Goal: Entertainment & Leisure: Consume media (video, audio)

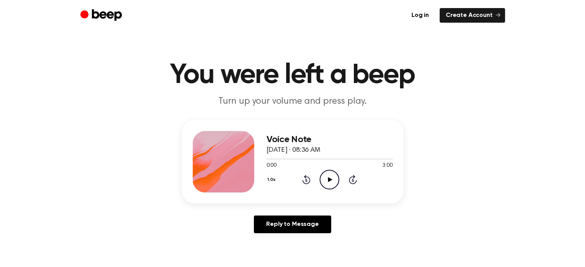
click at [324, 185] on icon "Play Audio" at bounding box center [330, 180] width 20 height 20
click at [326, 173] on icon "Pause Audio" at bounding box center [330, 180] width 20 height 20
click at [306, 177] on icon at bounding box center [306, 179] width 8 height 9
click at [325, 176] on icon "Play Audio" at bounding box center [330, 180] width 20 height 20
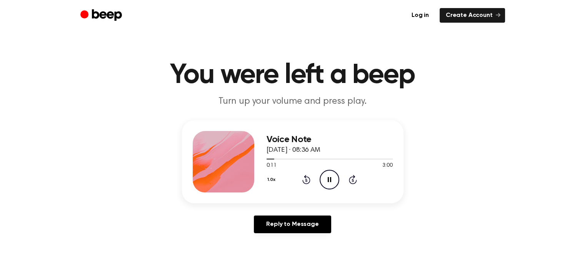
click at [273, 183] on button "1.0x" at bounding box center [273, 179] width 12 height 13
click at [273, 209] on div "0.8x" at bounding box center [277, 212] width 14 height 8
click at [326, 175] on icon "Pause Audio" at bounding box center [330, 180] width 20 height 20
drag, startPoint x: 326, startPoint y: 175, endPoint x: 328, endPoint y: 183, distance: 8.3
click at [328, 183] on icon "Play Audio" at bounding box center [330, 180] width 20 height 20
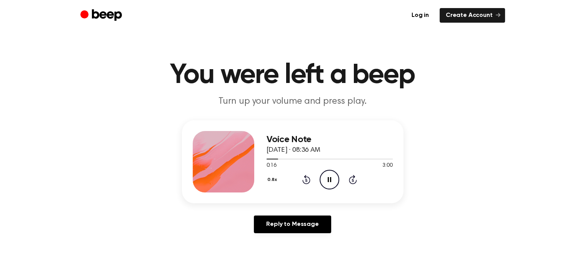
click at [328, 183] on icon "Pause Audio" at bounding box center [330, 180] width 20 height 20
click at [328, 183] on icon "Play Audio" at bounding box center [330, 180] width 20 height 20
click at [328, 183] on icon "Pause Audio" at bounding box center [330, 180] width 20 height 20
click at [307, 182] on icon "Rewind 5 seconds" at bounding box center [306, 180] width 8 height 10
click at [327, 180] on icon "Play Audio" at bounding box center [330, 180] width 20 height 20
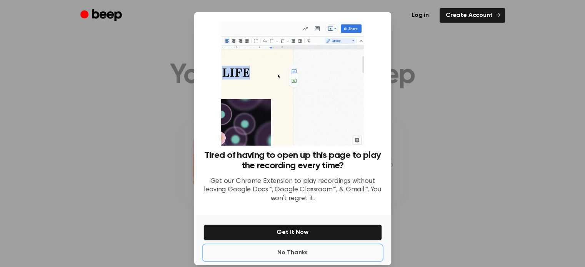
click at [280, 255] on button "No Thanks" at bounding box center [292, 252] width 178 height 15
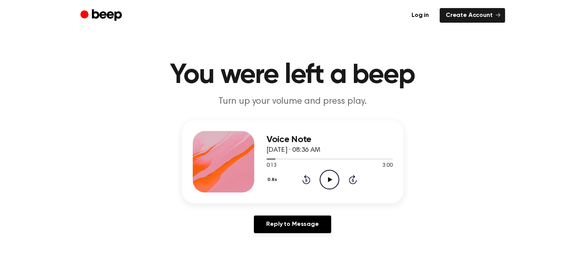
click at [331, 178] on icon "Play Audio" at bounding box center [330, 180] width 20 height 20
click at [331, 178] on icon at bounding box center [329, 179] width 3 height 5
click at [331, 178] on icon "Play Audio" at bounding box center [330, 180] width 20 height 20
click at [331, 178] on icon at bounding box center [329, 179] width 3 height 5
click at [304, 178] on icon "Rewind 5 seconds" at bounding box center [306, 180] width 8 height 10
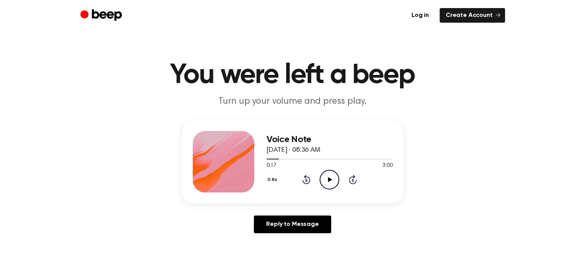
click at [304, 178] on icon "Rewind 5 seconds" at bounding box center [306, 180] width 8 height 10
click at [328, 177] on icon "Play Audio" at bounding box center [330, 180] width 20 height 20
click at [328, 176] on icon "Pause Audio" at bounding box center [330, 180] width 20 height 20
click at [328, 177] on icon "Play Audio" at bounding box center [330, 180] width 20 height 20
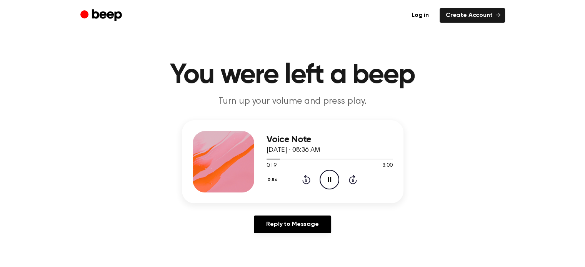
click at [328, 177] on icon "Pause Audio" at bounding box center [330, 180] width 20 height 20
click at [306, 178] on icon at bounding box center [306, 179] width 8 height 9
click at [328, 182] on icon "Play Audio" at bounding box center [330, 180] width 20 height 20
click at [325, 179] on icon "Pause Audio" at bounding box center [330, 180] width 20 height 20
click at [322, 175] on icon "Play Audio" at bounding box center [330, 180] width 20 height 20
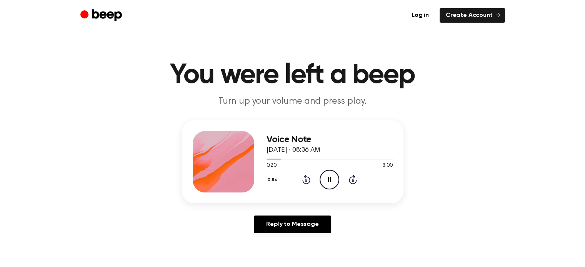
click at [322, 175] on icon "Pause Audio" at bounding box center [330, 180] width 20 height 20
click at [322, 175] on icon "Play Audio" at bounding box center [330, 180] width 20 height 20
click at [322, 176] on icon "Pause Audio" at bounding box center [330, 180] width 20 height 20
click at [320, 175] on circle at bounding box center [329, 179] width 19 height 19
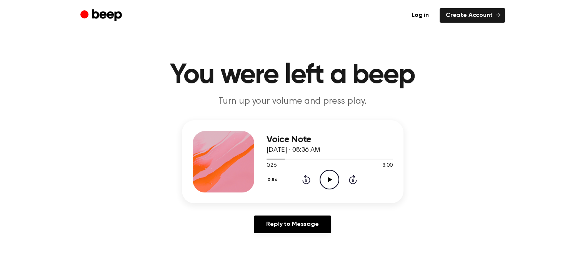
click at [322, 175] on icon "Play Audio" at bounding box center [330, 180] width 20 height 20
click at [323, 179] on icon "Pause Audio" at bounding box center [330, 180] width 20 height 20
click at [307, 181] on icon at bounding box center [306, 180] width 2 height 3
click at [322, 179] on icon "Play Audio" at bounding box center [330, 180] width 20 height 20
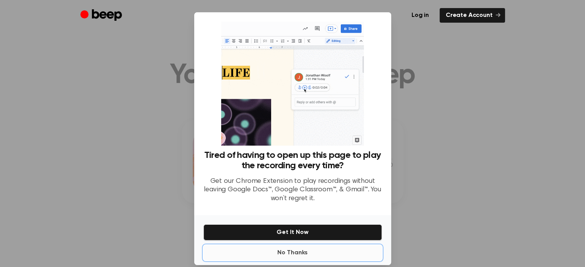
click at [300, 253] on button "No Thanks" at bounding box center [292, 252] width 178 height 15
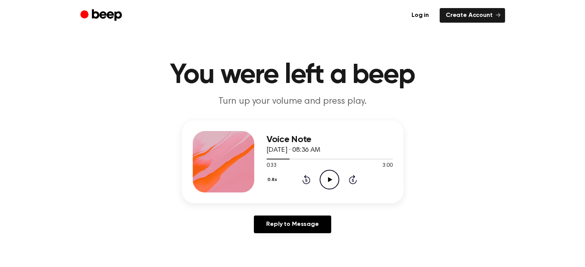
click at [327, 183] on icon "Play Audio" at bounding box center [330, 180] width 20 height 20
click at [327, 183] on icon "Pause Audio" at bounding box center [330, 180] width 20 height 20
click at [310, 182] on icon "Rewind 5 seconds" at bounding box center [306, 180] width 8 height 10
click at [331, 178] on icon at bounding box center [330, 179] width 4 height 5
click at [330, 182] on icon "Pause Audio" at bounding box center [330, 180] width 20 height 20
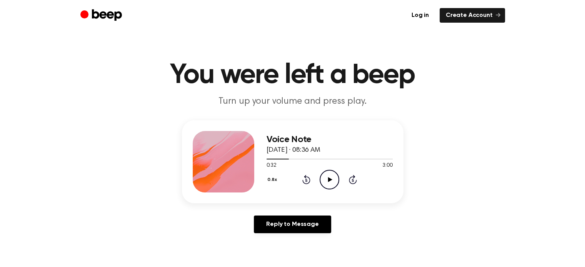
click at [330, 182] on icon "Play Audio" at bounding box center [330, 180] width 20 height 20
click at [333, 181] on icon "Pause Audio" at bounding box center [330, 180] width 20 height 20
click at [329, 179] on icon at bounding box center [330, 179] width 4 height 5
click at [329, 179] on icon "Pause Audio" at bounding box center [330, 180] width 20 height 20
click at [329, 179] on icon at bounding box center [330, 179] width 4 height 5
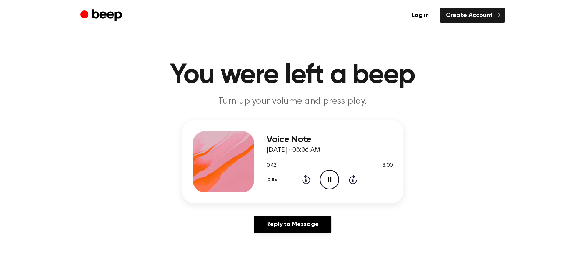
click at [329, 179] on icon "Pause Audio" at bounding box center [330, 180] width 20 height 20
click at [329, 179] on icon at bounding box center [330, 179] width 4 height 5
click at [329, 179] on icon "Pause Audio" at bounding box center [330, 180] width 20 height 20
click at [301, 180] on div "0.8x Rewind 5 seconds Play Audio Skip 5 seconds" at bounding box center [330, 180] width 126 height 20
click at [303, 180] on icon at bounding box center [306, 179] width 8 height 9
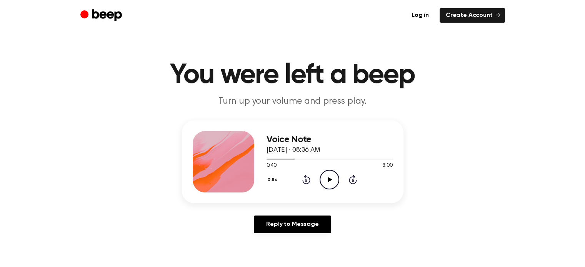
click at [327, 178] on icon "Play Audio" at bounding box center [330, 180] width 20 height 20
click at [327, 178] on icon "Pause Audio" at bounding box center [330, 180] width 20 height 20
click at [327, 178] on icon "Play Audio" at bounding box center [330, 180] width 20 height 20
click at [327, 178] on icon "Pause Audio" at bounding box center [330, 180] width 20 height 20
click at [324, 178] on icon "Play Audio" at bounding box center [330, 180] width 20 height 20
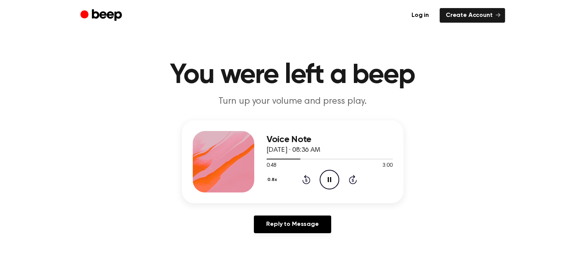
click at [324, 179] on icon "Pause Audio" at bounding box center [330, 180] width 20 height 20
click at [309, 180] on icon "Rewind 5 seconds" at bounding box center [306, 180] width 8 height 10
click at [324, 183] on icon "Play Audio" at bounding box center [330, 180] width 20 height 20
click at [325, 180] on icon "Pause Audio" at bounding box center [330, 180] width 20 height 20
click at [322, 183] on icon "Play Audio" at bounding box center [330, 180] width 20 height 20
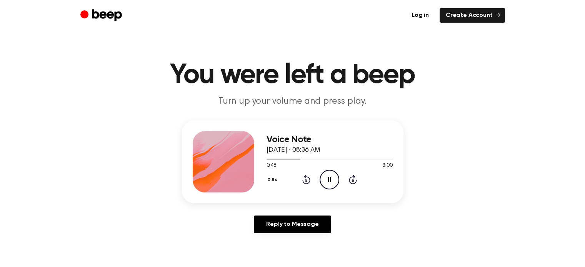
click at [322, 183] on icon "Pause Audio" at bounding box center [330, 180] width 20 height 20
click at [306, 180] on icon "Rewind 5 seconds" at bounding box center [306, 180] width 8 height 10
click at [324, 180] on icon "Play Audio" at bounding box center [330, 180] width 20 height 20
drag, startPoint x: 325, startPoint y: 182, endPoint x: 326, endPoint y: 186, distance: 4.9
click at [326, 186] on icon "Pause Audio" at bounding box center [330, 180] width 20 height 20
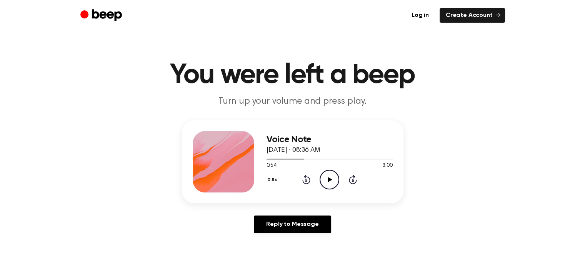
click at [304, 177] on icon at bounding box center [306, 179] width 8 height 9
click at [323, 178] on icon "Play Audio" at bounding box center [330, 180] width 20 height 20
click at [323, 178] on icon "Pause Audio" at bounding box center [330, 180] width 20 height 20
click at [323, 178] on icon "Play Audio" at bounding box center [330, 180] width 20 height 20
click at [323, 178] on icon "Pause Audio" at bounding box center [330, 180] width 20 height 20
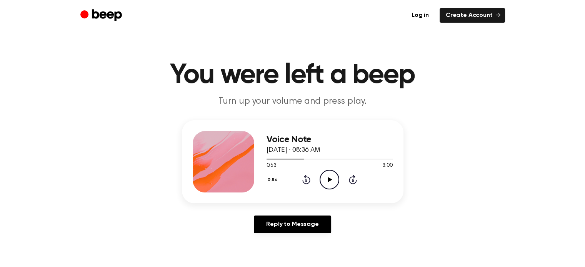
click at [323, 178] on icon "Play Audio" at bounding box center [330, 180] width 20 height 20
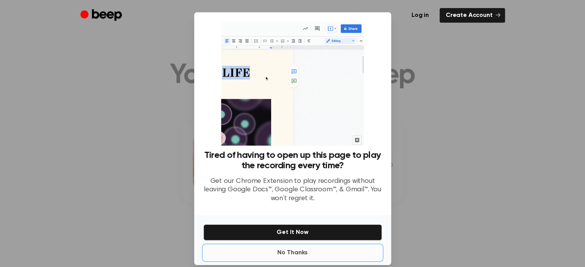
click at [289, 250] on button "No Thanks" at bounding box center [292, 252] width 178 height 15
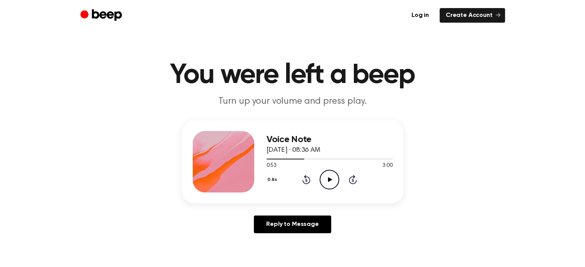
click at [322, 187] on icon "Play Audio" at bounding box center [330, 180] width 20 height 20
drag, startPoint x: 328, startPoint y: 178, endPoint x: 328, endPoint y: 183, distance: 4.7
click at [328, 183] on icon "Pause Audio" at bounding box center [330, 180] width 20 height 20
click at [328, 183] on icon "Play Audio" at bounding box center [330, 180] width 20 height 20
click at [328, 183] on icon "Pause Audio" at bounding box center [330, 180] width 20 height 20
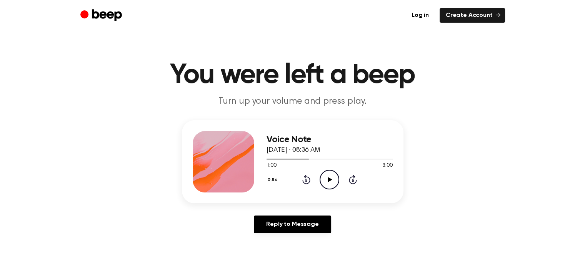
click at [325, 179] on icon "Play Audio" at bounding box center [330, 180] width 20 height 20
click at [332, 182] on icon "Pause Audio" at bounding box center [330, 180] width 20 height 20
click at [330, 177] on icon "Play Audio" at bounding box center [330, 180] width 20 height 20
click at [329, 189] on div "Voice Note August 26, 2025 · 08:36 AM 1:09 3:00 Your browser does not support t…" at bounding box center [330, 162] width 126 height 62
click at [306, 180] on icon at bounding box center [306, 180] width 2 height 3
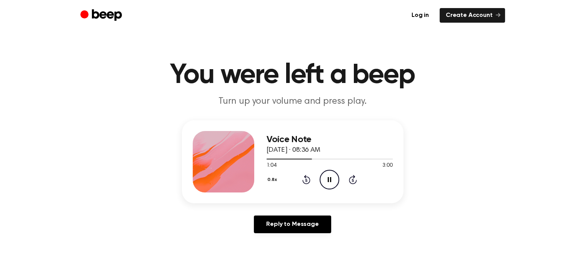
click at [306, 180] on icon at bounding box center [306, 180] width 2 height 3
click at [323, 181] on icon "Pause Audio" at bounding box center [330, 180] width 20 height 20
click at [329, 180] on icon at bounding box center [330, 179] width 4 height 5
click at [329, 180] on icon "Pause Audio" at bounding box center [330, 180] width 20 height 20
click at [307, 176] on icon "Rewind 5 seconds" at bounding box center [306, 180] width 8 height 10
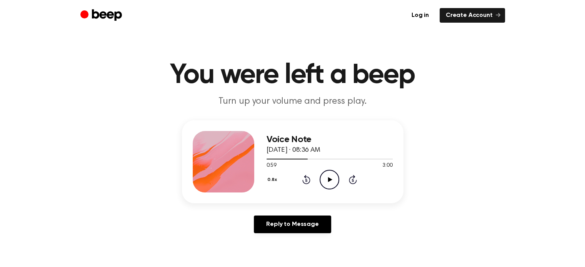
click at [333, 181] on icon "Play Audio" at bounding box center [330, 180] width 20 height 20
click at [332, 180] on icon "Pause Audio" at bounding box center [330, 180] width 20 height 20
click at [332, 180] on icon "Play Audio" at bounding box center [330, 180] width 20 height 20
click at [336, 178] on icon "Pause Audio" at bounding box center [330, 180] width 20 height 20
click at [328, 181] on icon "Play Audio" at bounding box center [330, 180] width 20 height 20
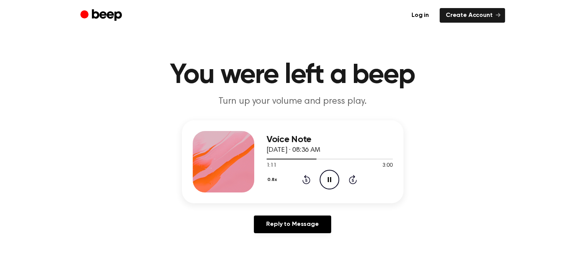
click at [328, 181] on icon at bounding box center [329, 179] width 3 height 5
click at [328, 174] on icon "Play Audio" at bounding box center [330, 180] width 20 height 20
click at [328, 174] on icon "Pause Audio" at bounding box center [330, 180] width 20 height 20
click at [337, 175] on icon "Play Audio" at bounding box center [330, 180] width 20 height 20
click at [327, 180] on icon "Pause Audio" at bounding box center [330, 180] width 20 height 20
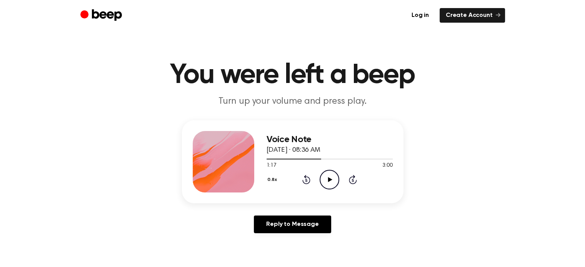
click at [327, 180] on icon "Play Audio" at bounding box center [330, 180] width 20 height 20
click at [327, 180] on icon "Pause Audio" at bounding box center [330, 180] width 20 height 20
click at [334, 176] on icon "Play Audio" at bounding box center [330, 180] width 20 height 20
click at [328, 180] on icon at bounding box center [329, 179] width 3 height 5
click at [328, 180] on icon at bounding box center [330, 179] width 4 height 5
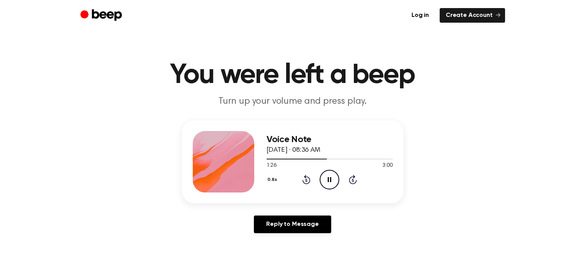
click at [328, 180] on icon at bounding box center [329, 179] width 3 height 5
click at [337, 177] on icon "Play Audio" at bounding box center [330, 180] width 20 height 20
click at [328, 179] on icon at bounding box center [329, 179] width 3 height 5
click at [324, 183] on icon "Play Audio" at bounding box center [330, 180] width 20 height 20
click at [328, 180] on icon at bounding box center [329, 179] width 3 height 5
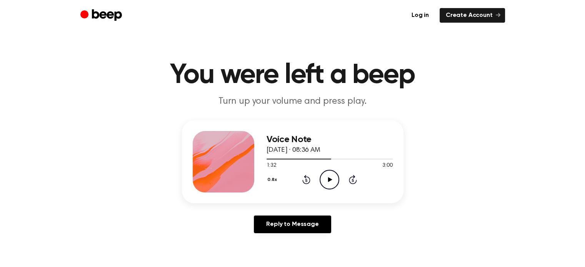
click at [328, 181] on icon at bounding box center [330, 179] width 4 height 5
click at [328, 181] on icon at bounding box center [329, 179] width 3 height 5
click at [328, 181] on icon at bounding box center [330, 179] width 4 height 5
click at [318, 180] on div "0.8x Rewind 5 seconds Pause Audio Skip 5 seconds" at bounding box center [330, 180] width 126 height 20
click at [328, 171] on icon "Pause Audio" at bounding box center [330, 180] width 20 height 20
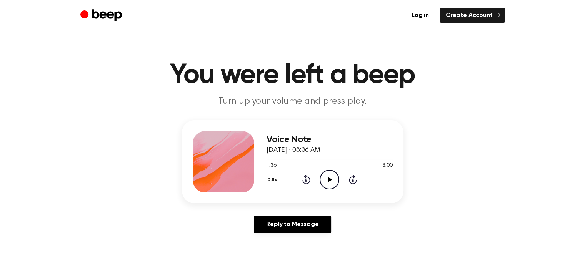
click at [306, 180] on icon at bounding box center [306, 180] width 2 height 3
click at [328, 178] on icon at bounding box center [330, 179] width 4 height 5
click at [328, 178] on icon at bounding box center [329, 179] width 3 height 5
click at [306, 180] on icon at bounding box center [306, 180] width 2 height 3
click at [332, 179] on icon at bounding box center [330, 179] width 4 height 5
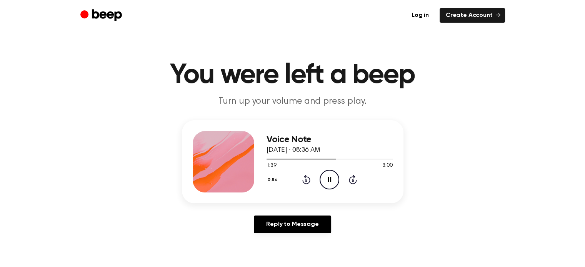
click at [328, 183] on icon "Pause Audio" at bounding box center [330, 180] width 20 height 20
click at [306, 180] on icon at bounding box center [306, 180] width 2 height 3
click at [333, 180] on icon "Play Audio" at bounding box center [330, 180] width 20 height 20
click at [328, 182] on icon "Pause Audio" at bounding box center [330, 180] width 20 height 20
click at [330, 174] on icon "Play Audio" at bounding box center [330, 180] width 20 height 20
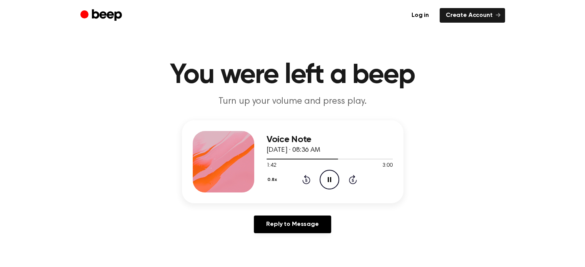
click at [328, 181] on icon at bounding box center [329, 179] width 3 height 5
click at [328, 181] on icon at bounding box center [330, 179] width 4 height 5
click at [328, 181] on icon at bounding box center [329, 179] width 3 height 5
click at [328, 185] on icon "Play Audio" at bounding box center [330, 180] width 20 height 20
click at [328, 185] on icon "Pause Audio" at bounding box center [330, 180] width 20 height 20
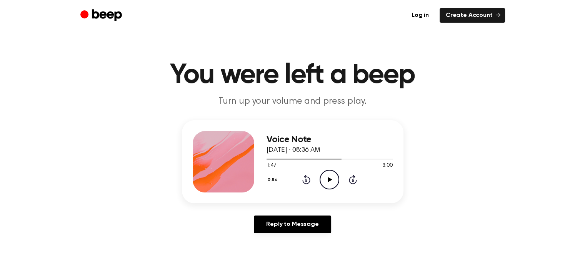
click at [328, 185] on icon "Play Audio" at bounding box center [330, 180] width 20 height 20
click at [328, 185] on icon "Pause Audio" at bounding box center [330, 180] width 20 height 20
click at [328, 180] on icon at bounding box center [330, 179] width 4 height 5
click at [328, 180] on icon at bounding box center [329, 179] width 3 height 5
click at [329, 177] on icon "Play Audio" at bounding box center [330, 180] width 20 height 20
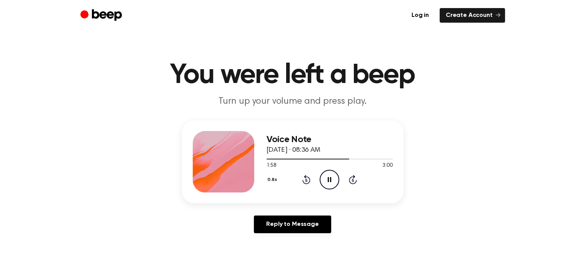
click at [328, 180] on icon at bounding box center [329, 179] width 3 height 5
click at [306, 180] on icon at bounding box center [306, 180] width 2 height 3
click at [328, 186] on icon "Play Audio" at bounding box center [330, 180] width 20 height 20
click at [329, 179] on icon "Pause Audio" at bounding box center [330, 180] width 20 height 20
click at [318, 181] on div "0.8x Rewind 5 seconds Play Audio Skip 5 seconds" at bounding box center [330, 180] width 126 height 20
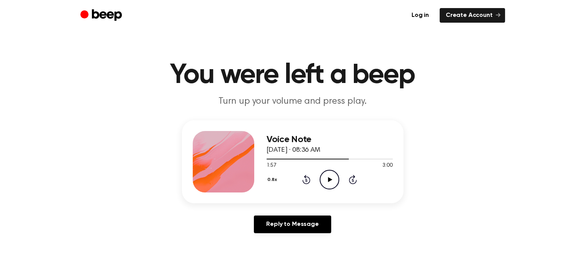
click at [326, 181] on icon "Play Audio" at bounding box center [330, 180] width 20 height 20
click at [326, 181] on icon "Pause Audio" at bounding box center [330, 180] width 20 height 20
click at [328, 186] on icon "Play Audio" at bounding box center [330, 180] width 20 height 20
click at [328, 186] on icon "Pause Audio" at bounding box center [330, 180] width 20 height 20
click at [306, 180] on icon at bounding box center [306, 180] width 2 height 3
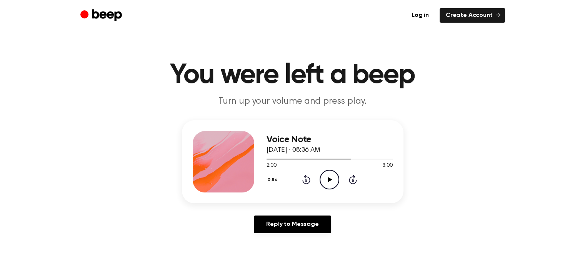
click at [328, 182] on icon "Play Audio" at bounding box center [330, 180] width 20 height 20
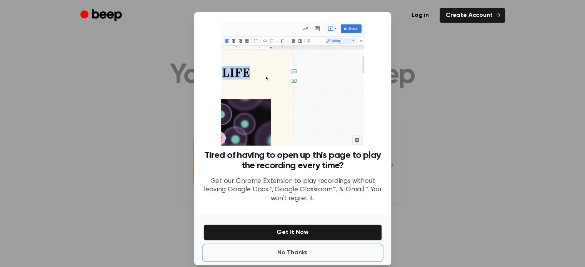
click at [291, 258] on button "No Thanks" at bounding box center [292, 252] width 178 height 15
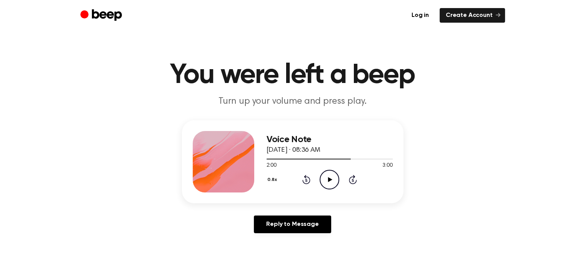
click at [328, 179] on icon at bounding box center [330, 179] width 4 height 5
click at [328, 185] on icon "Pause Audio" at bounding box center [330, 180] width 20 height 20
click at [328, 185] on icon "Play Audio" at bounding box center [330, 180] width 20 height 20
click at [329, 180] on icon "Pause Audio" at bounding box center [330, 180] width 20 height 20
click at [326, 181] on icon "Play Audio" at bounding box center [330, 180] width 20 height 20
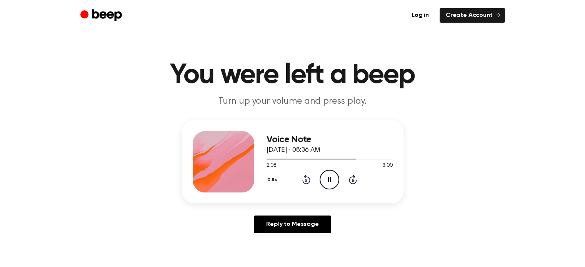
click at [326, 181] on icon "Pause Audio" at bounding box center [330, 180] width 20 height 20
click at [326, 181] on icon "Play Audio" at bounding box center [330, 180] width 20 height 20
click at [306, 178] on icon "Rewind 5 seconds" at bounding box center [306, 180] width 8 height 10
click at [328, 179] on icon at bounding box center [329, 179] width 3 height 5
click at [328, 179] on icon at bounding box center [330, 179] width 4 height 5
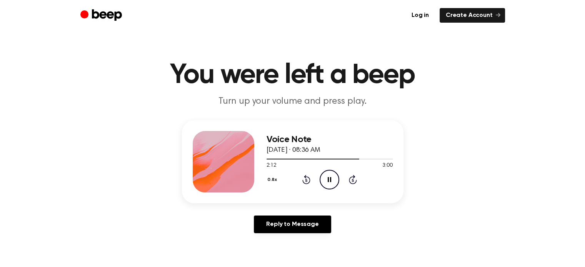
click at [328, 179] on icon at bounding box center [329, 179] width 3 height 5
click at [328, 179] on icon at bounding box center [330, 179] width 4 height 5
click at [328, 179] on icon at bounding box center [329, 179] width 3 height 5
click at [328, 178] on icon at bounding box center [330, 179] width 4 height 5
click at [326, 179] on icon "Pause Audio" at bounding box center [330, 180] width 20 height 20
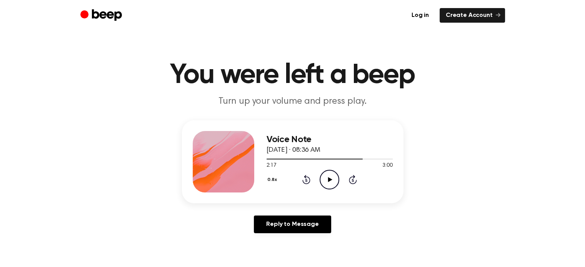
click at [328, 178] on icon "Play Audio" at bounding box center [330, 180] width 20 height 20
click at [328, 178] on icon at bounding box center [329, 179] width 3 height 5
click at [328, 178] on icon "Play Audio" at bounding box center [330, 180] width 20 height 20
click at [328, 178] on icon at bounding box center [329, 179] width 3 height 5
click at [328, 178] on icon "Play Audio" at bounding box center [330, 180] width 20 height 20
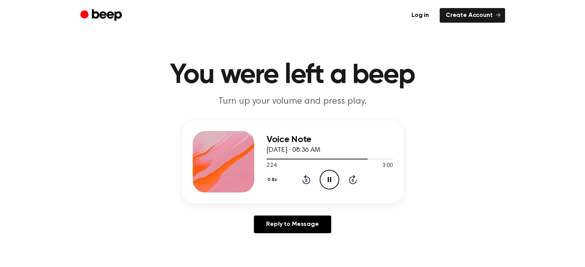
click at [328, 178] on icon at bounding box center [329, 179] width 3 height 5
click at [327, 178] on icon "Play Audio" at bounding box center [330, 180] width 20 height 20
click at [327, 178] on icon "Pause Audio" at bounding box center [330, 180] width 20 height 20
click at [309, 181] on icon at bounding box center [306, 179] width 8 height 9
click at [326, 178] on icon "Play Audio" at bounding box center [330, 180] width 20 height 20
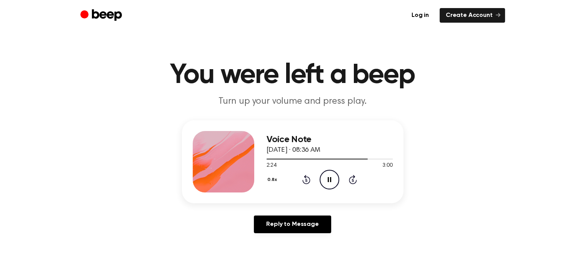
click at [318, 178] on div "0.8x Rewind 5 seconds Pause Audio Skip 5 seconds" at bounding box center [330, 180] width 126 height 20
click at [323, 178] on icon "Pause Audio" at bounding box center [330, 180] width 20 height 20
click at [323, 178] on icon "Play Audio" at bounding box center [330, 180] width 20 height 20
click at [323, 178] on icon "Pause Audio" at bounding box center [330, 180] width 20 height 20
click at [323, 178] on icon "Play Audio" at bounding box center [330, 180] width 20 height 20
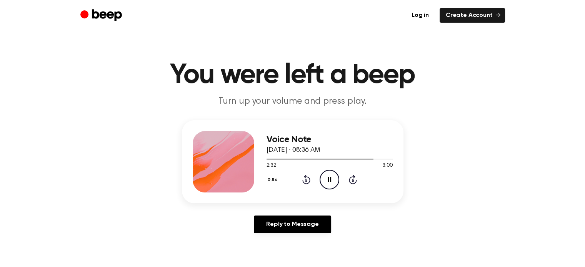
click at [323, 178] on icon "Pause Audio" at bounding box center [330, 180] width 20 height 20
click at [323, 178] on icon "Play Audio" at bounding box center [330, 180] width 20 height 20
click at [323, 178] on icon "Pause Audio" at bounding box center [330, 180] width 20 height 20
click at [306, 179] on icon at bounding box center [306, 180] width 2 height 3
click at [327, 178] on icon "Play Audio" at bounding box center [330, 180] width 20 height 20
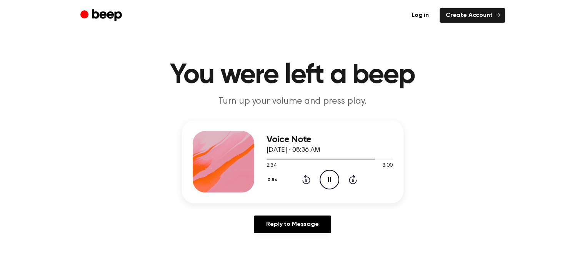
click at [327, 178] on icon "Pause Audio" at bounding box center [330, 180] width 20 height 20
click at [327, 178] on icon "Play Audio" at bounding box center [330, 180] width 20 height 20
click at [327, 178] on icon "Pause Audio" at bounding box center [330, 180] width 20 height 20
click at [327, 178] on icon "Play Audio" at bounding box center [330, 180] width 20 height 20
click at [327, 178] on icon "Pause Audio" at bounding box center [330, 180] width 20 height 20
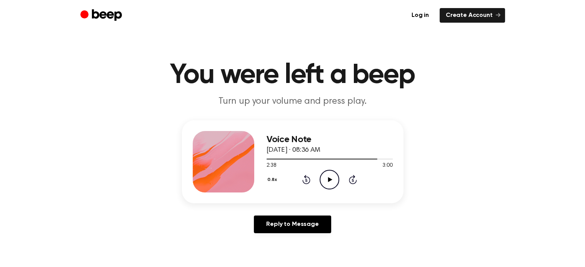
click at [327, 178] on icon "Play Audio" at bounding box center [330, 180] width 20 height 20
drag, startPoint x: 327, startPoint y: 178, endPoint x: 307, endPoint y: 180, distance: 19.8
click at [307, 180] on icon "Rewind 5 seconds" at bounding box center [306, 180] width 8 height 10
click at [327, 181] on icon "Pause Audio" at bounding box center [330, 180] width 20 height 20
click at [303, 177] on icon "Rewind 5 seconds" at bounding box center [306, 180] width 8 height 10
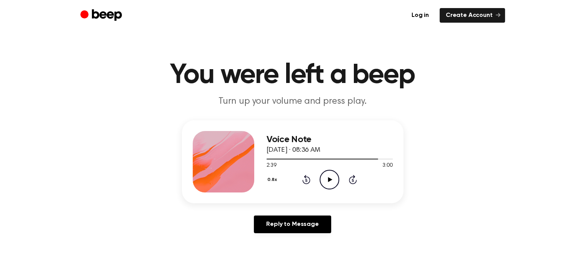
click at [324, 178] on icon "Play Audio" at bounding box center [330, 180] width 20 height 20
click at [323, 178] on icon "Pause Audio" at bounding box center [330, 180] width 20 height 20
click at [323, 178] on icon "Play Audio" at bounding box center [330, 180] width 20 height 20
click at [323, 178] on icon "Pause Audio" at bounding box center [330, 180] width 20 height 20
click at [323, 178] on icon "Play Audio" at bounding box center [330, 180] width 20 height 20
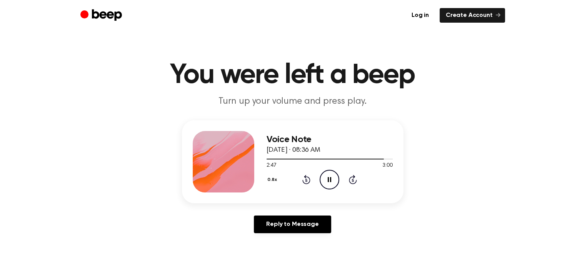
click at [323, 178] on icon "Pause Audio" at bounding box center [330, 180] width 20 height 20
drag, startPoint x: 320, startPoint y: 173, endPoint x: 328, endPoint y: 178, distance: 9.6
click at [328, 178] on icon at bounding box center [330, 179] width 4 height 5
click at [328, 178] on icon at bounding box center [329, 179] width 3 height 5
click at [328, 177] on icon "Play Audio" at bounding box center [330, 180] width 20 height 20
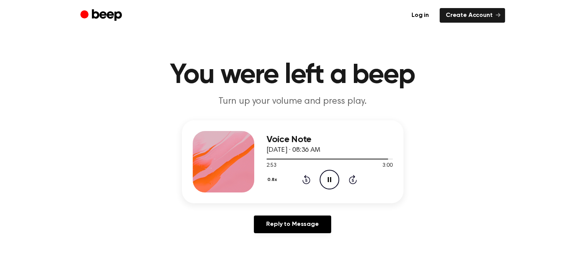
click at [328, 177] on icon "Pause Audio" at bounding box center [330, 180] width 20 height 20
click at [308, 176] on icon "Rewind 5 seconds" at bounding box center [306, 180] width 8 height 10
click at [332, 178] on icon "Play Audio" at bounding box center [330, 180] width 20 height 20
click at [332, 180] on icon "Pause Audio" at bounding box center [330, 180] width 20 height 20
click at [332, 180] on icon "Play Audio" at bounding box center [330, 180] width 20 height 20
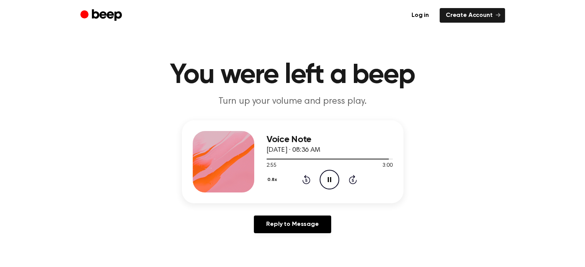
click at [332, 180] on icon "Pause Audio" at bounding box center [330, 180] width 20 height 20
click at [332, 180] on icon "Play Audio" at bounding box center [330, 180] width 20 height 20
click at [332, 180] on icon "Pause Audio" at bounding box center [330, 180] width 20 height 20
click at [331, 180] on icon "Play Audio" at bounding box center [330, 180] width 20 height 20
click at [330, 180] on icon at bounding box center [329, 179] width 3 height 5
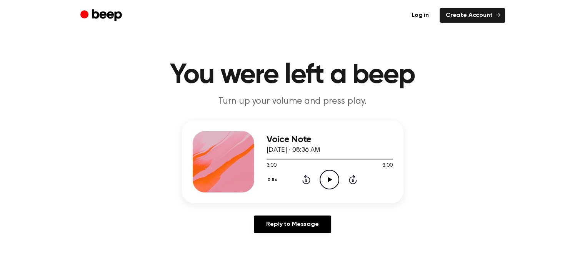
click at [330, 181] on icon "Play Audio" at bounding box center [330, 180] width 20 height 20
click at [329, 183] on icon "Play Audio" at bounding box center [330, 180] width 20 height 20
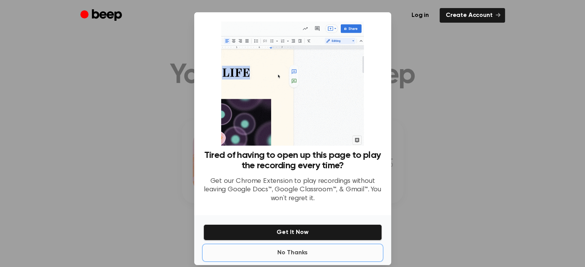
click at [286, 251] on button "No Thanks" at bounding box center [292, 252] width 178 height 15
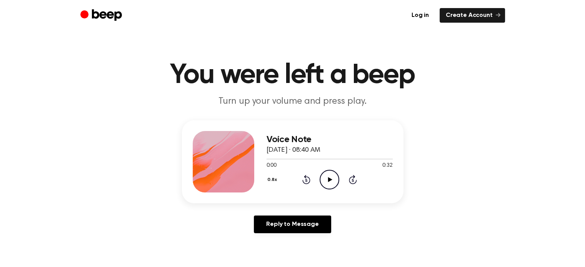
click at [328, 182] on icon "Play Audio" at bounding box center [330, 180] width 20 height 20
click at [328, 182] on icon at bounding box center [329, 179] width 3 height 5
click at [328, 182] on icon "Play Audio" at bounding box center [330, 180] width 20 height 20
click at [328, 182] on icon at bounding box center [329, 179] width 3 height 5
click at [328, 182] on icon "Play Audio" at bounding box center [330, 180] width 20 height 20
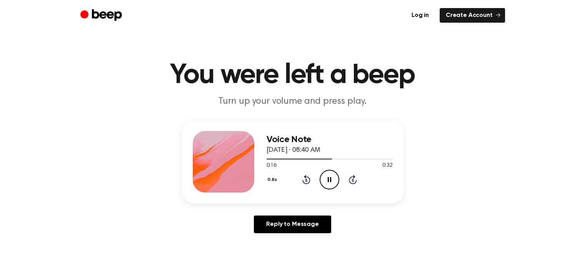
click at [328, 182] on icon at bounding box center [329, 179] width 3 height 5
click at [326, 180] on icon "Play Audio" at bounding box center [330, 180] width 20 height 20
click at [326, 180] on icon "Pause Audio" at bounding box center [330, 180] width 20 height 20
click at [327, 180] on icon "Play Audio" at bounding box center [330, 180] width 20 height 20
click at [327, 180] on icon "Pause Audio" at bounding box center [330, 180] width 20 height 20
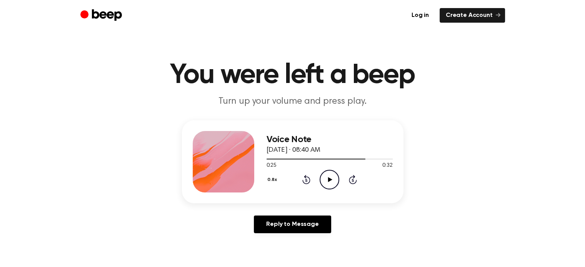
click at [327, 180] on icon "Play Audio" at bounding box center [330, 180] width 20 height 20
click at [327, 180] on icon "Pause Audio" at bounding box center [330, 180] width 20 height 20
click at [327, 180] on icon "Play Audio" at bounding box center [330, 180] width 20 height 20
